Goal: Browse casually

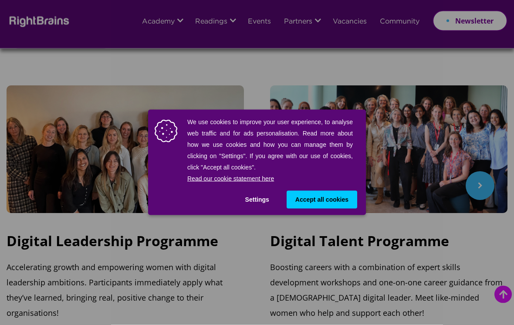
scroll to position [316, 0]
click at [343, 184] on div "We use cookies to improve your user experience, to analyse web traffic and for …" at bounding box center [254, 150] width 198 height 68
click at [337, 204] on span "Accept all cookies" at bounding box center [322, 199] width 53 height 9
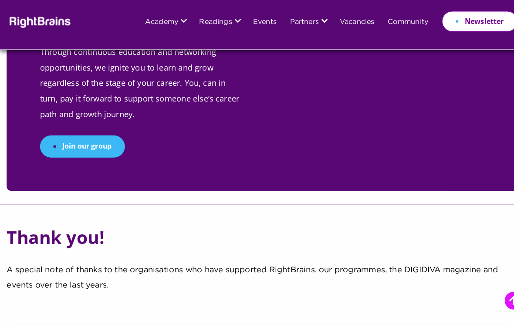
scroll to position [3263, 0]
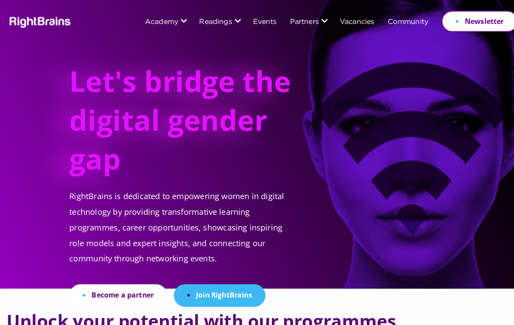
scroll to position [0, 0]
